Goal: Information Seeking & Learning: Learn about a topic

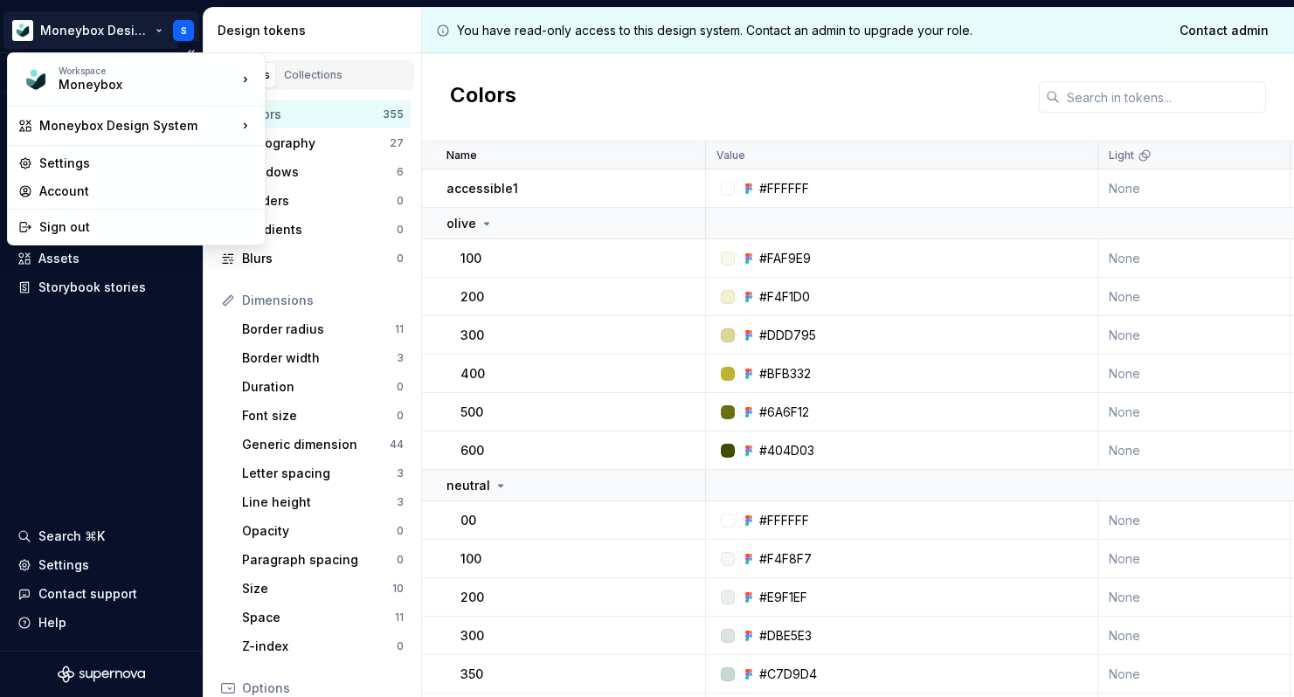
click at [135, 38] on html "Moneybox Design System S Version Current draft Documentation Design system data…" at bounding box center [647, 348] width 1294 height 697
click at [49, 370] on html "Moneybox Design System S Version Current draft Documentation Design system data…" at bounding box center [647, 348] width 1294 height 697
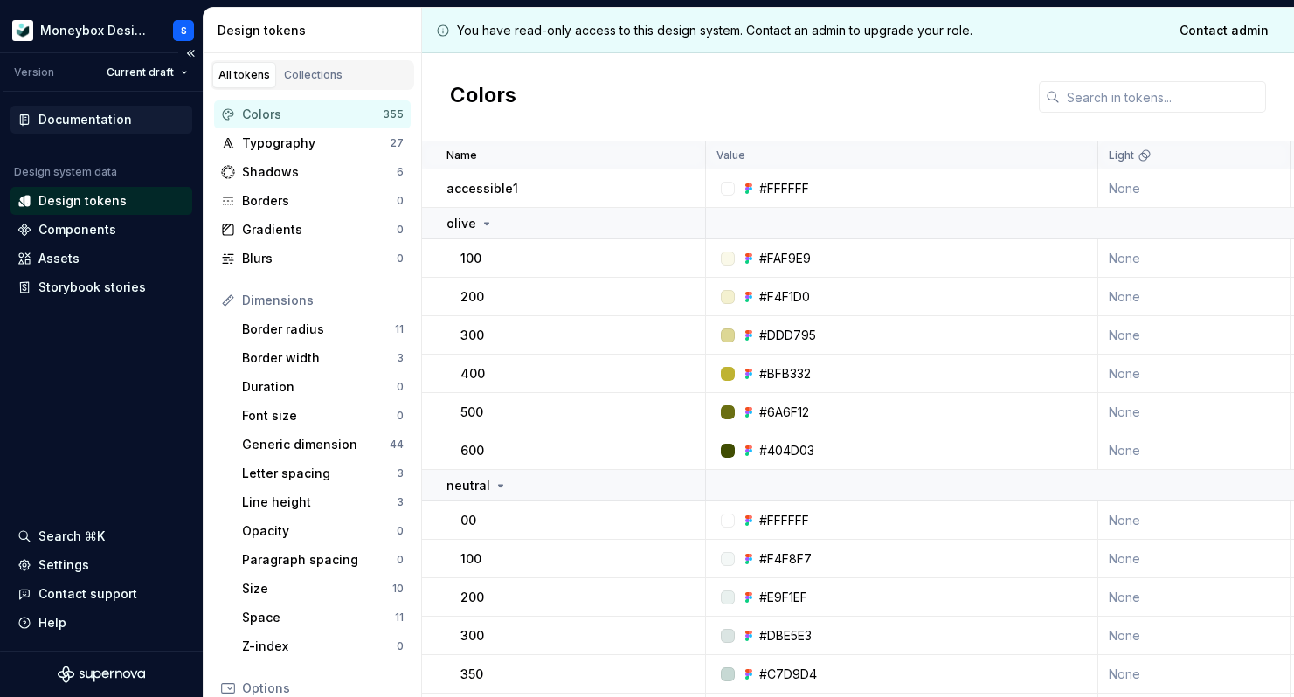
click at [106, 121] on div "Documentation" at bounding box center [84, 119] width 93 height 17
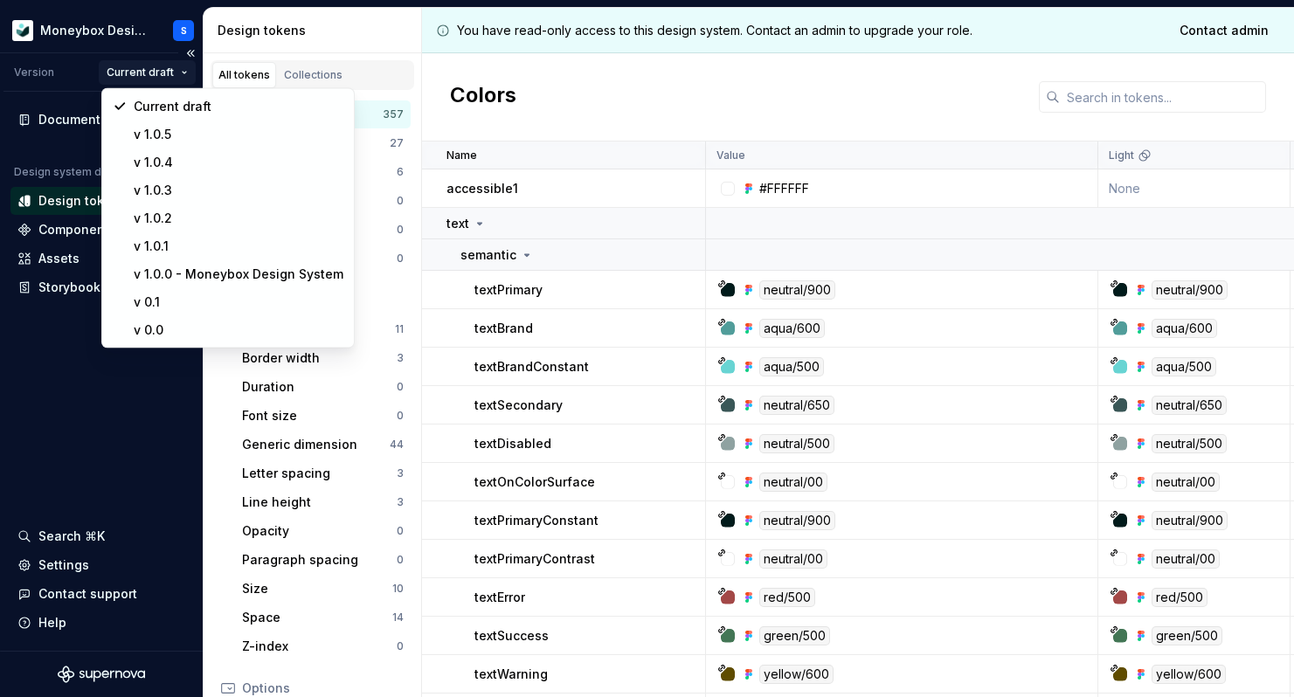
click at [149, 74] on html "Moneybox Design System S Version Current draft Documentation Design system data…" at bounding box center [647, 348] width 1294 height 697
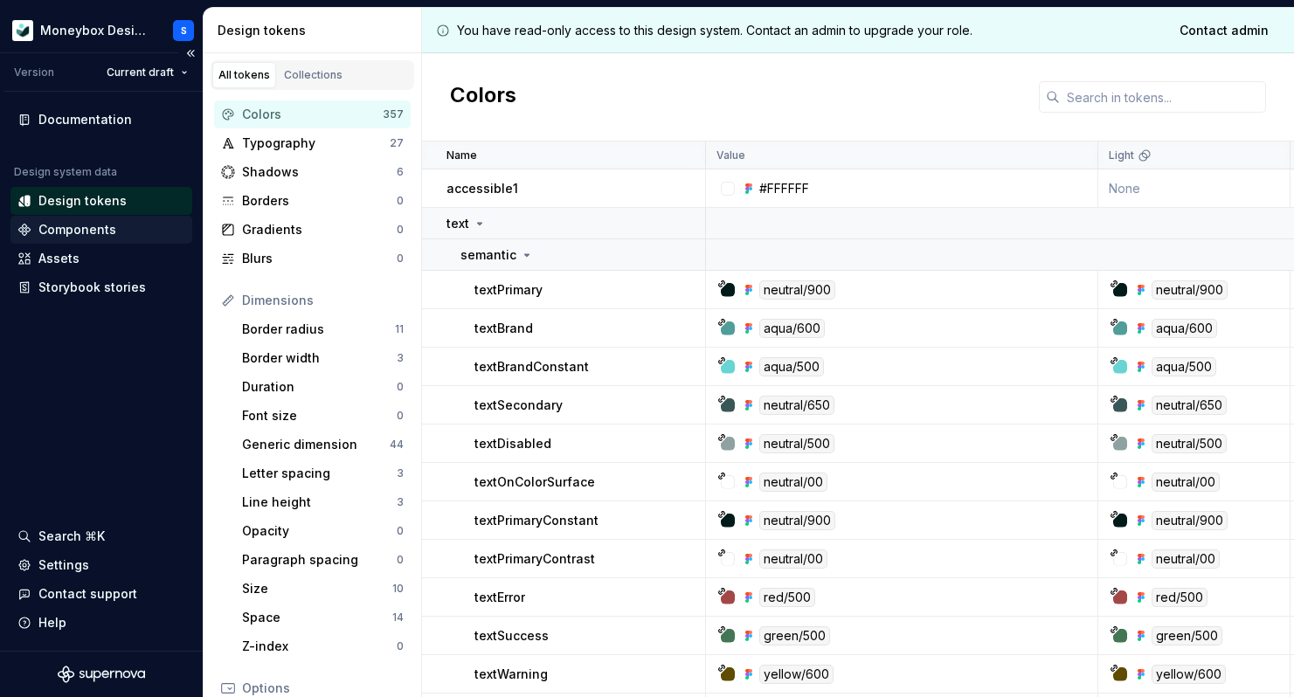
click at [117, 231] on div "Components" at bounding box center [101, 229] width 168 height 17
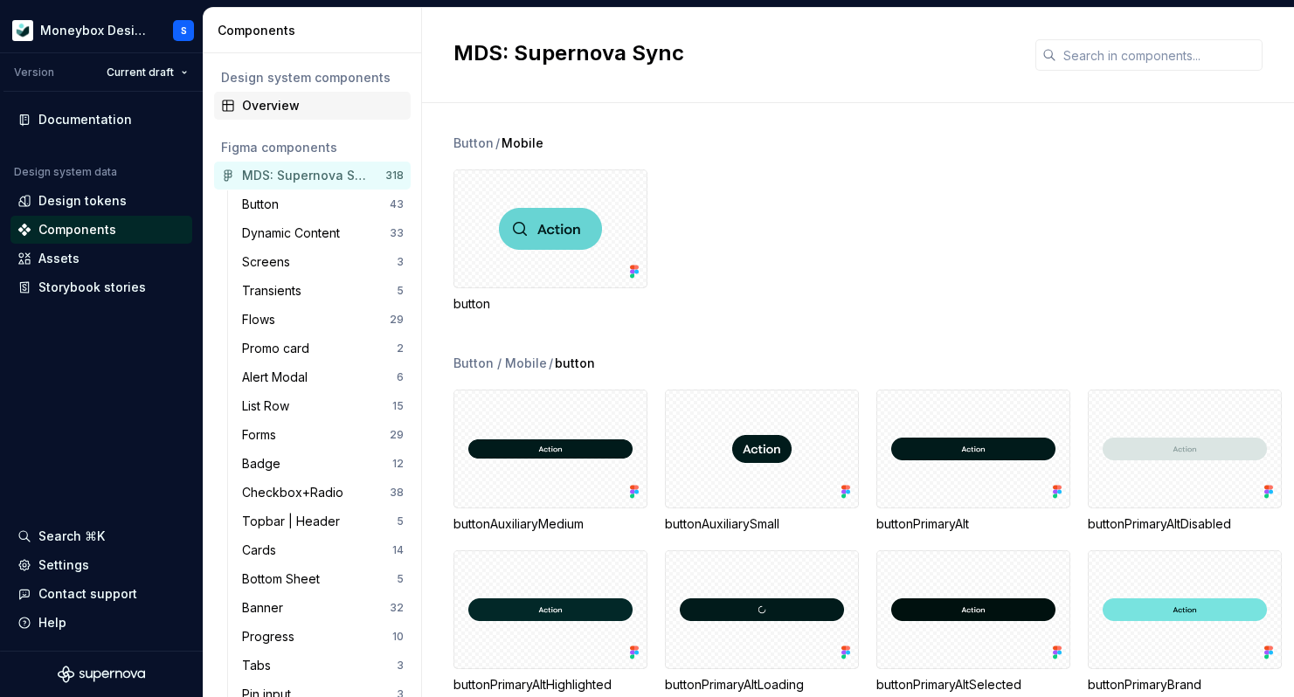
click at [349, 117] on div "Overview" at bounding box center [312, 106] width 197 height 28
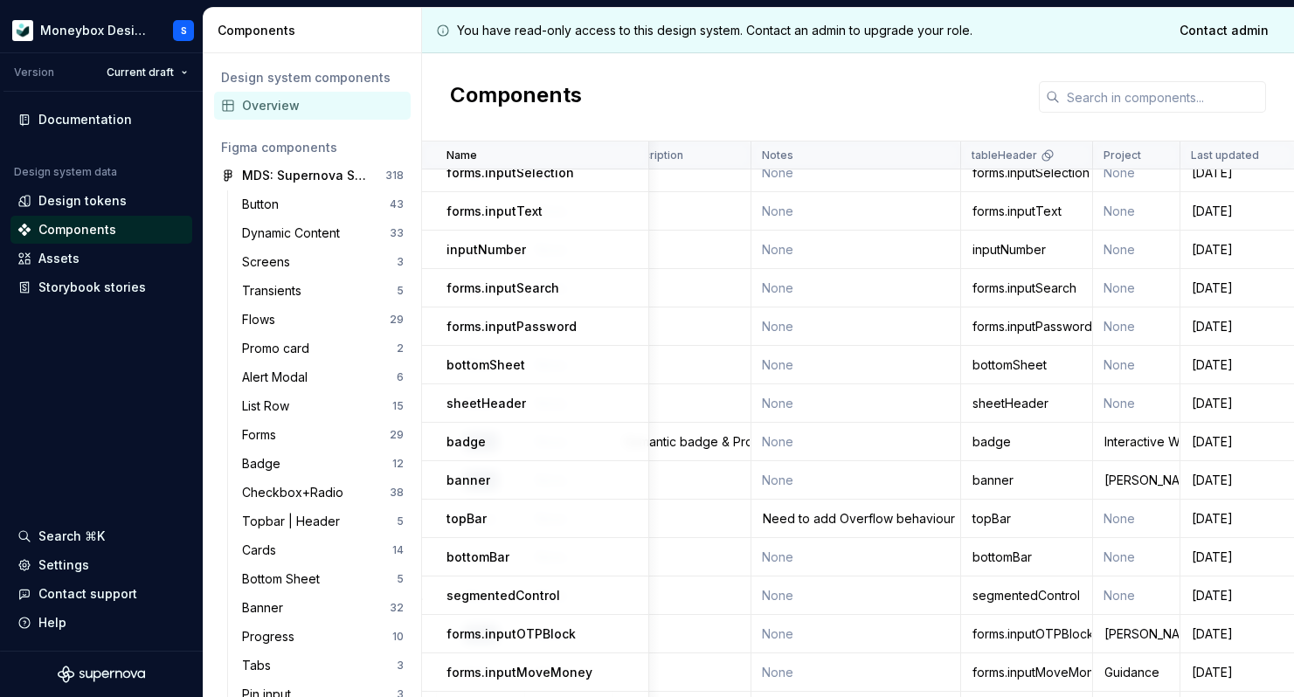
scroll to position [0, 799]
